Goal: Task Accomplishment & Management: Manage account settings

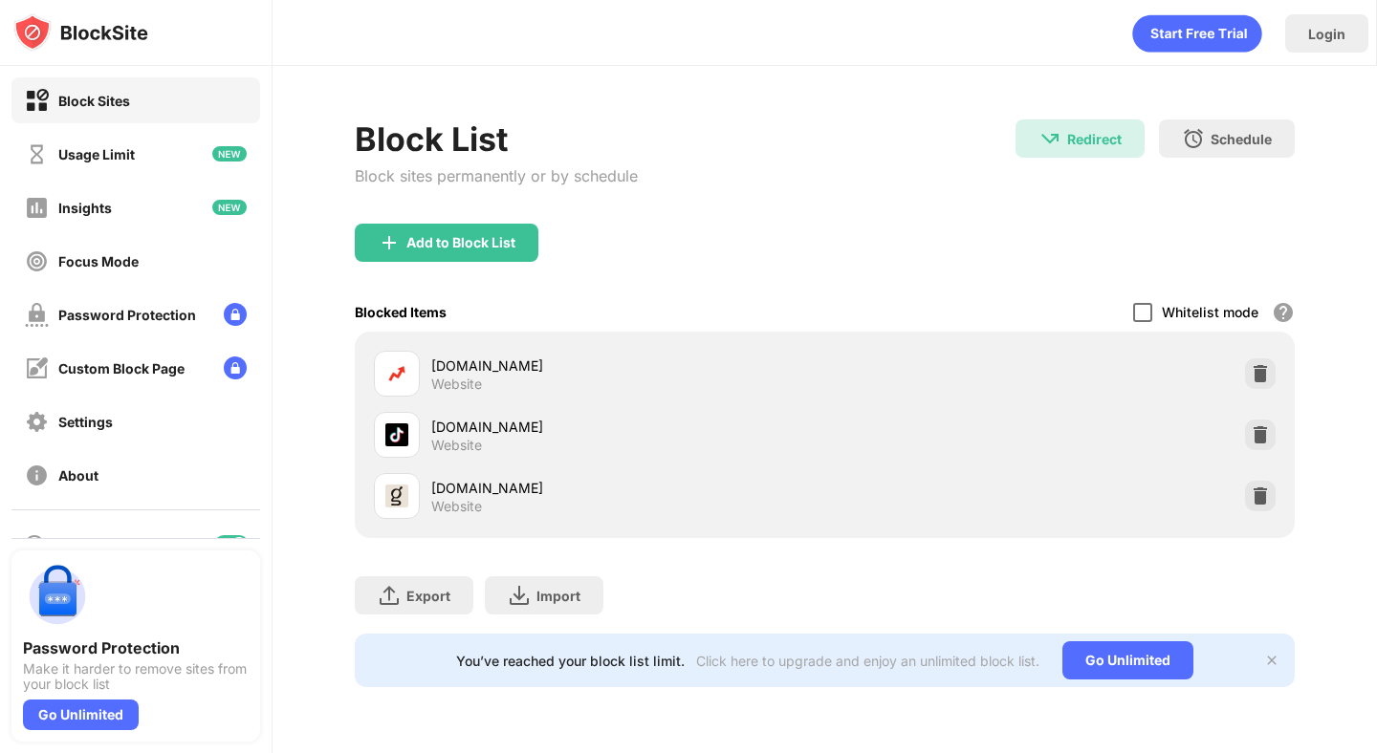
click at [1139, 309] on div at bounding box center [1142, 312] width 19 height 19
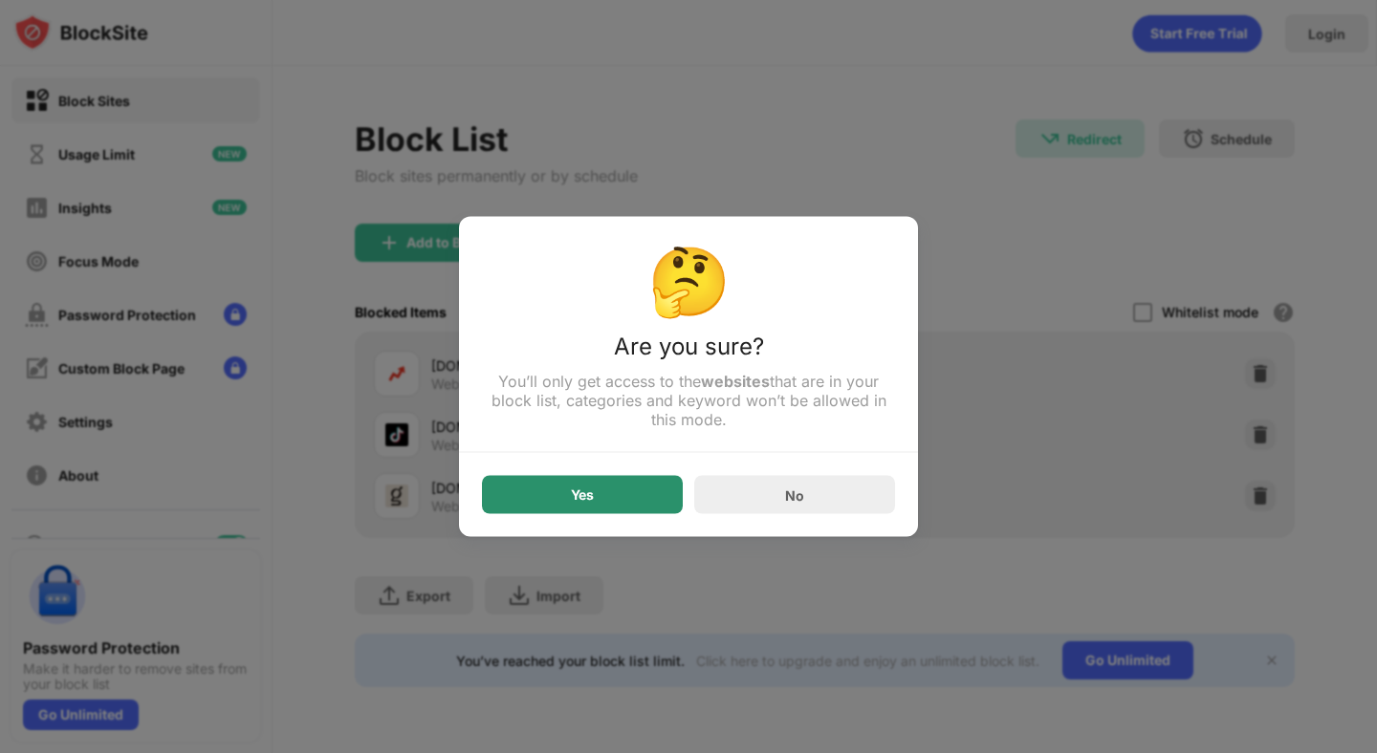
click at [559, 489] on div "Yes" at bounding box center [582, 495] width 201 height 38
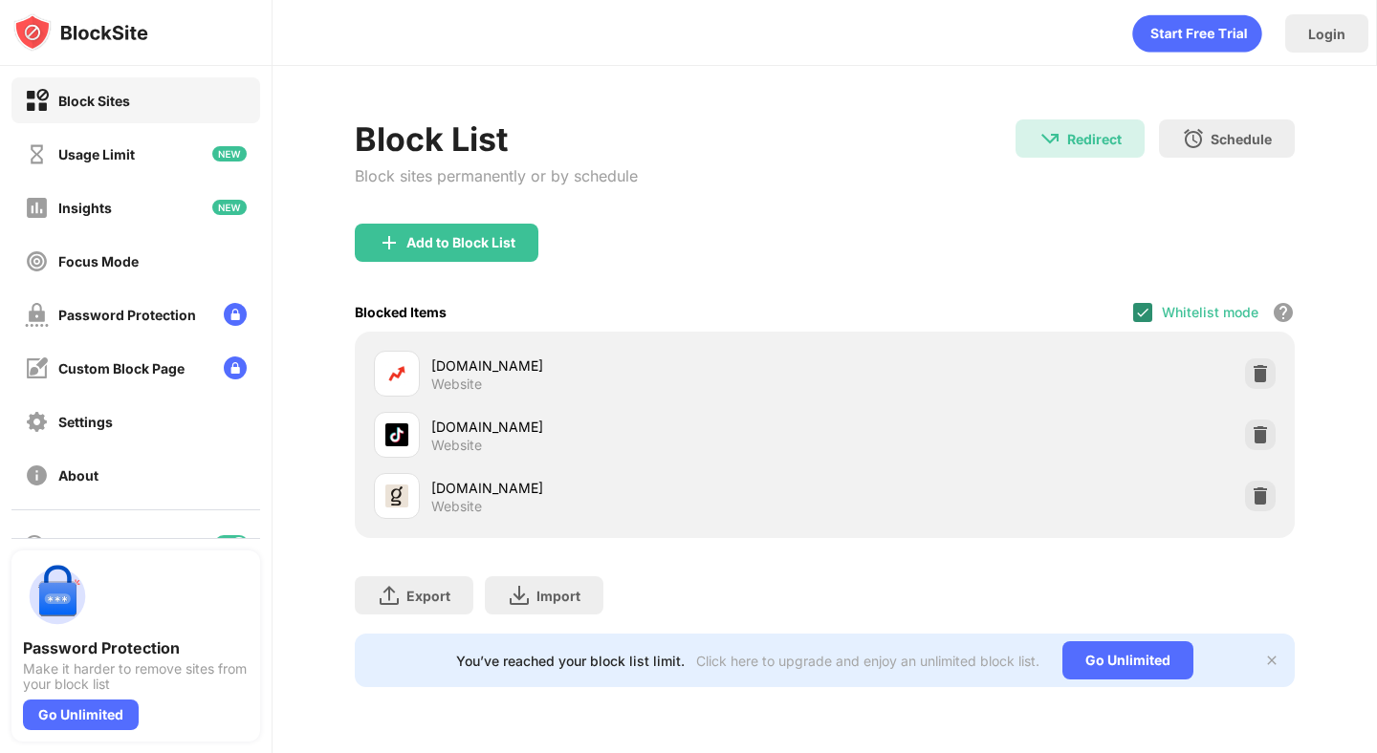
click at [1147, 315] on img at bounding box center [1142, 312] width 15 height 15
